Goal: Find specific page/section

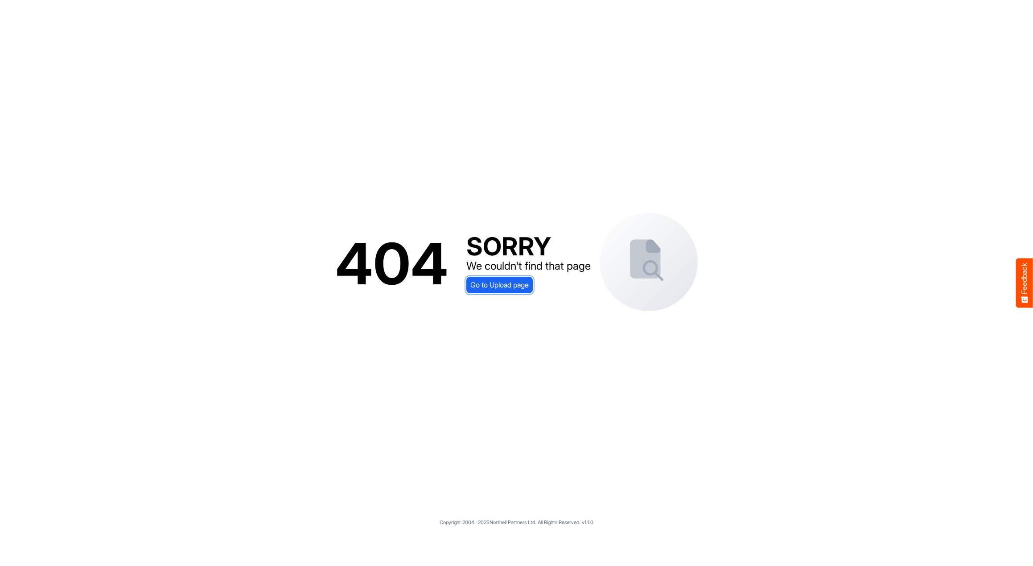
click at [517, 282] on span "Go to Upload page" at bounding box center [499, 285] width 58 height 12
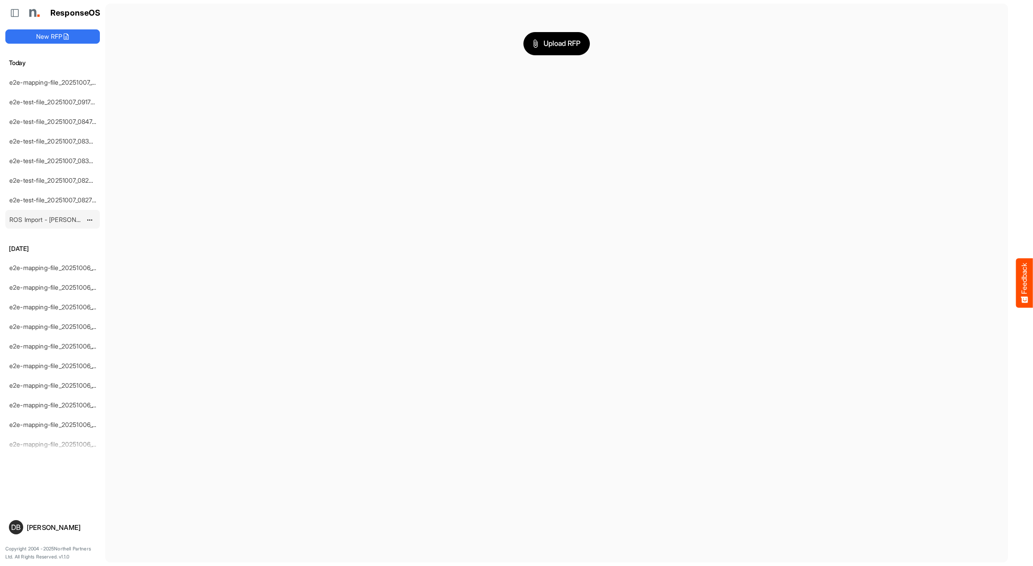
click at [59, 220] on link "ROS Import - [PERSON_NAME] - ROS 11" at bounding box center [66, 220] width 115 height 8
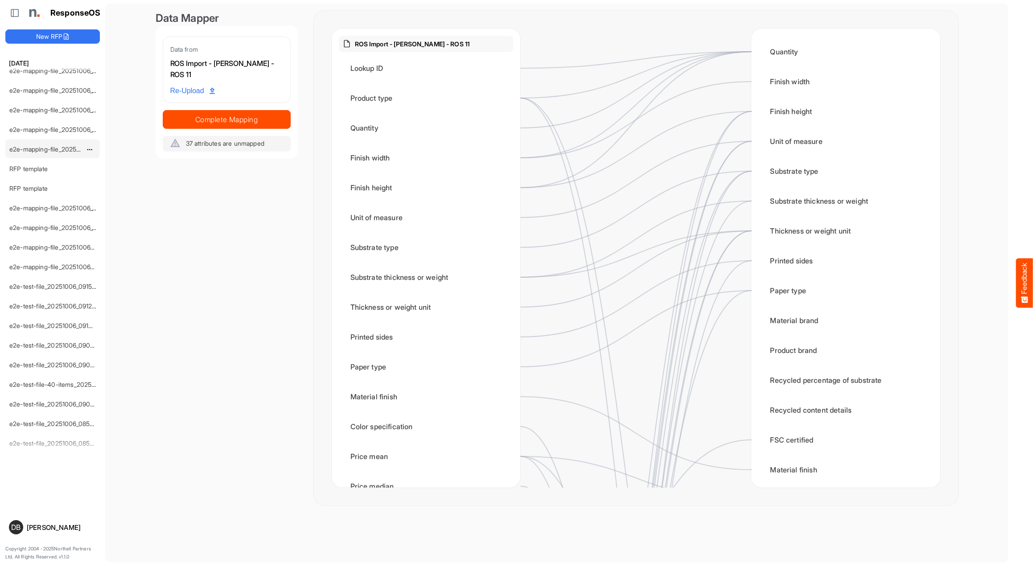
scroll to position [296, 0]
click at [54, 167] on div "RFP template" at bounding box center [45, 168] width 79 height 18
click at [32, 169] on link "RFP template" at bounding box center [28, 168] width 38 height 8
